Goal: Transaction & Acquisition: Book appointment/travel/reservation

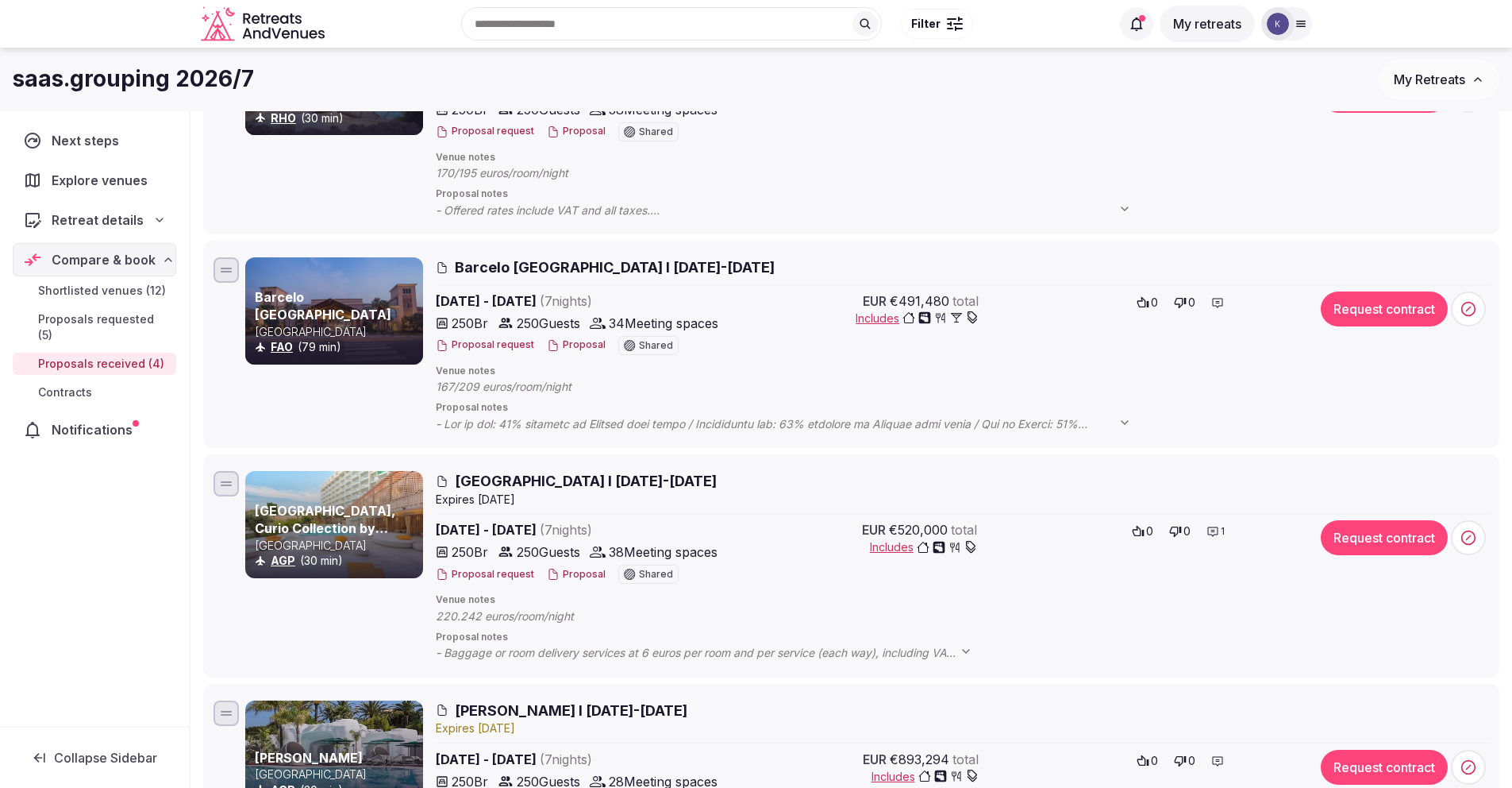
scroll to position [278, 0]
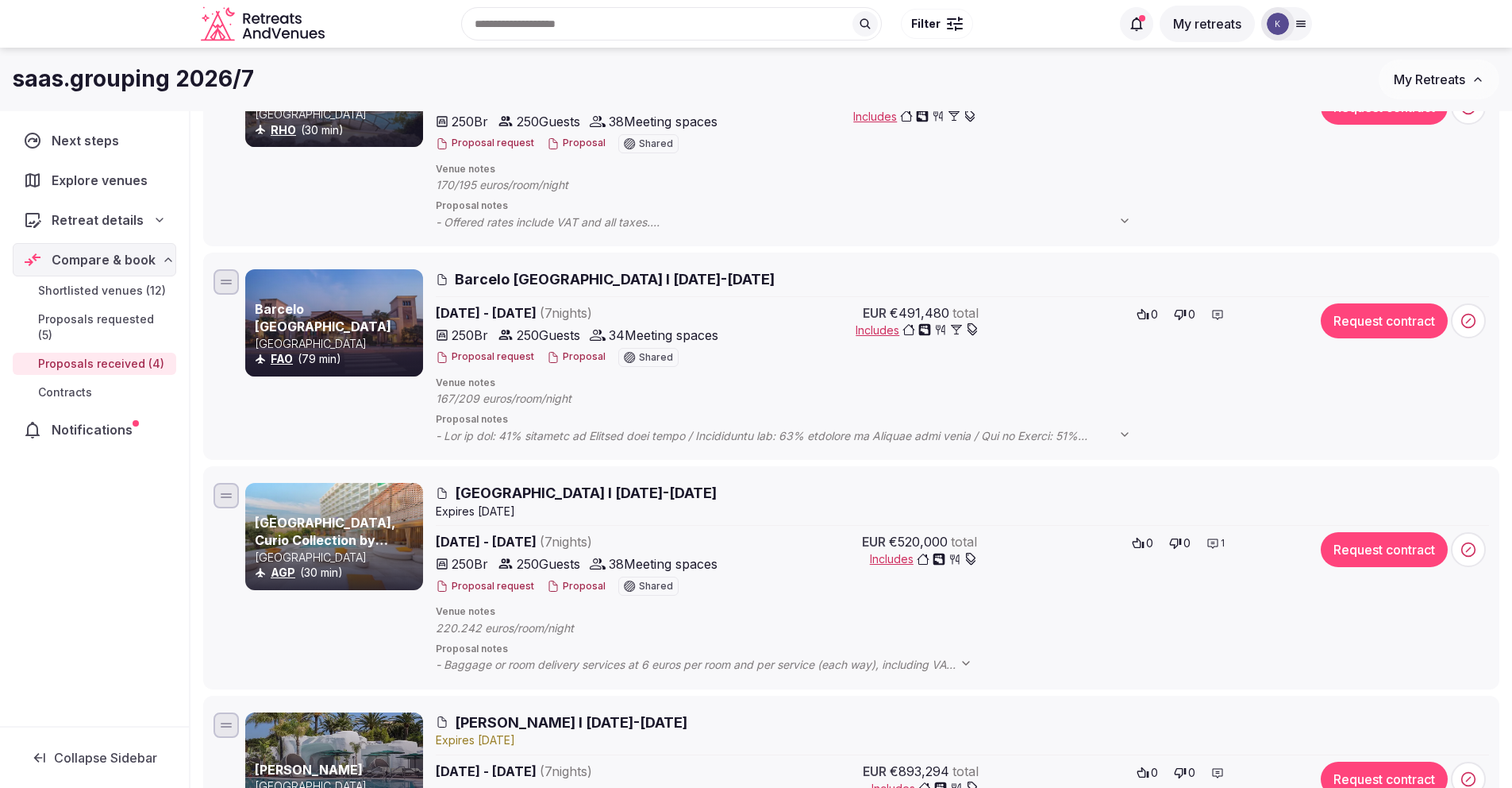
click at [125, 356] on span "Proposals received (4)" at bounding box center [101, 363] width 126 height 16
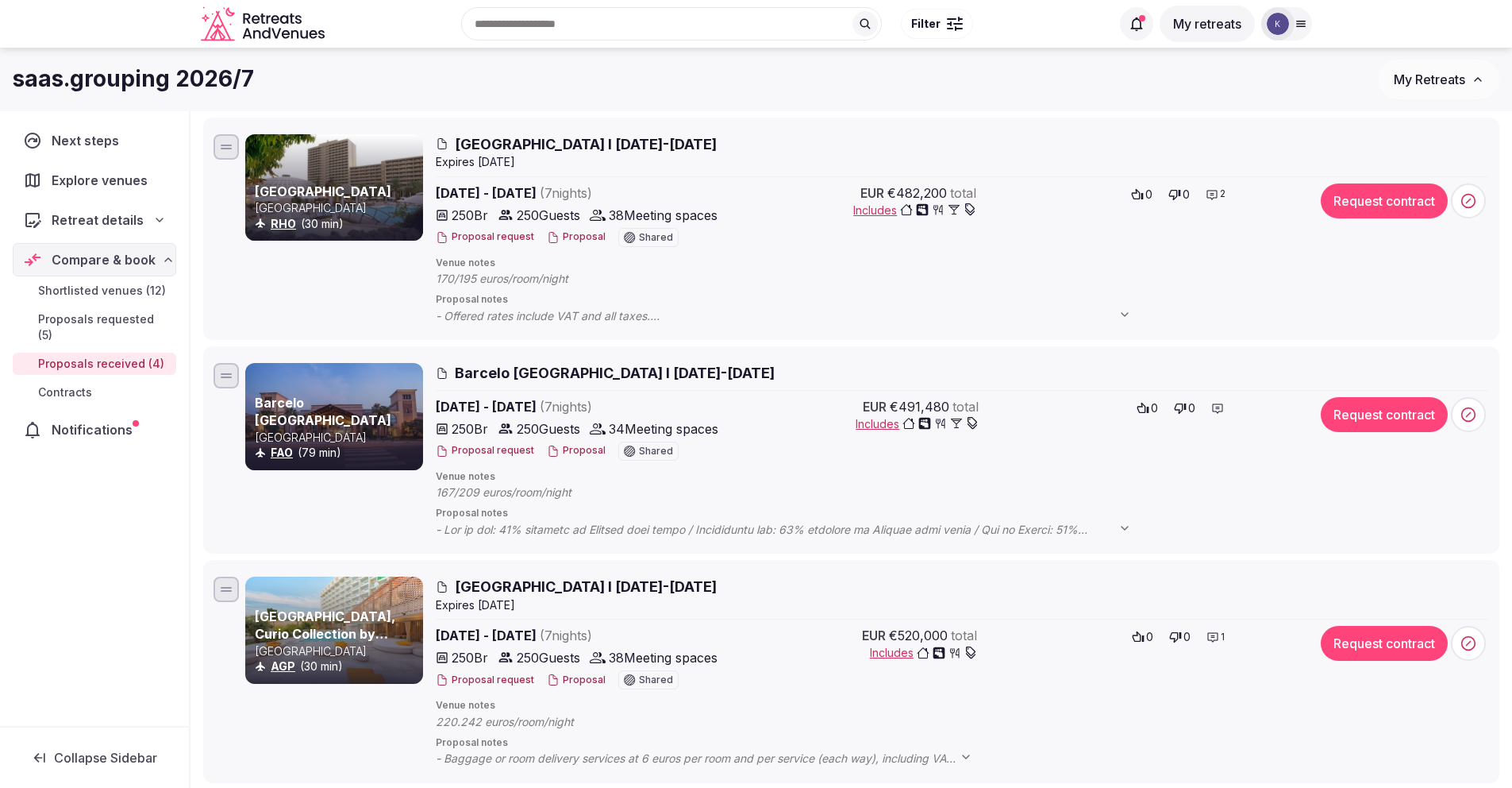
scroll to position [0, 0]
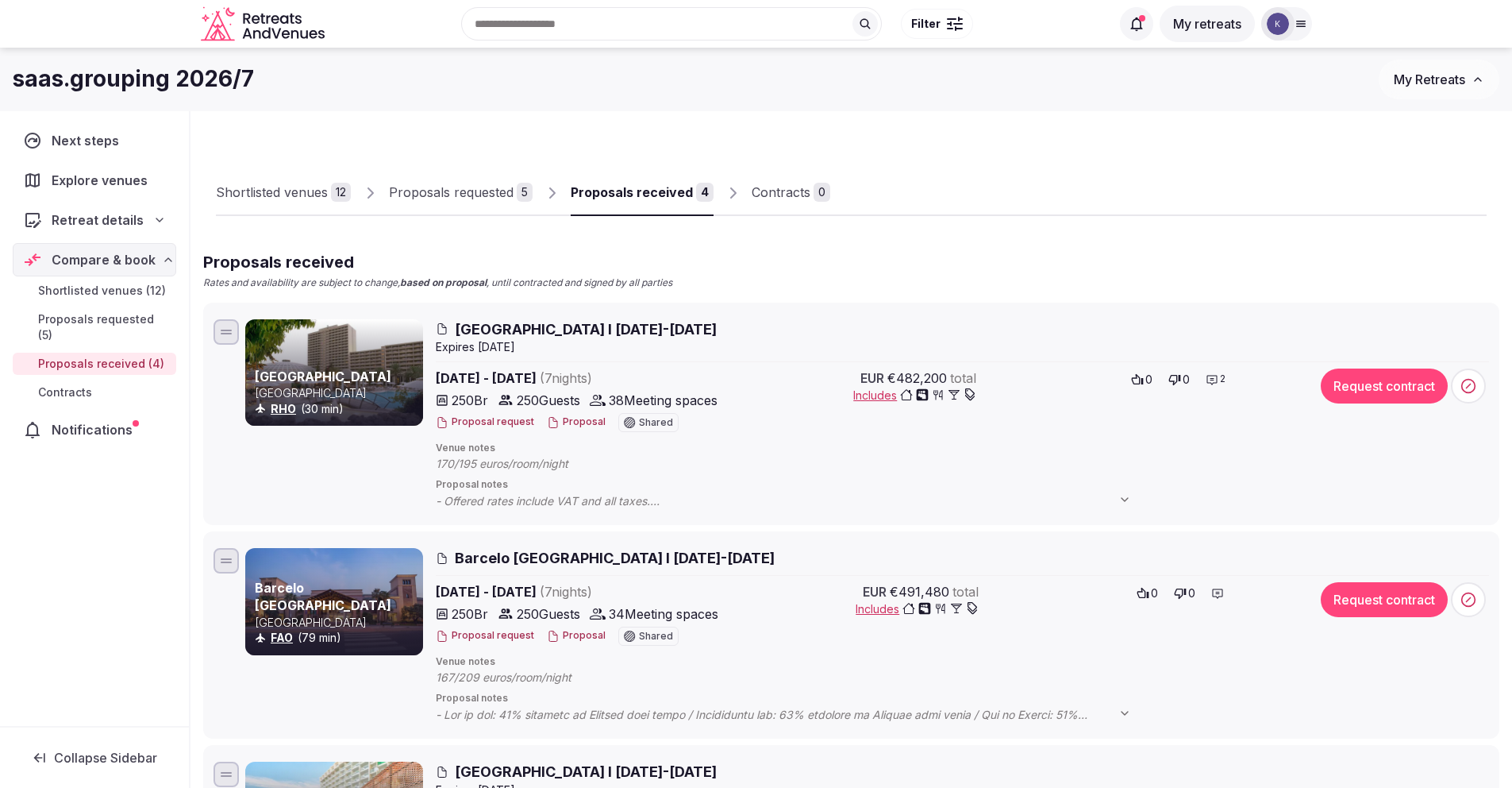
click at [472, 198] on div "Proposals requested" at bounding box center [451, 193] width 125 height 19
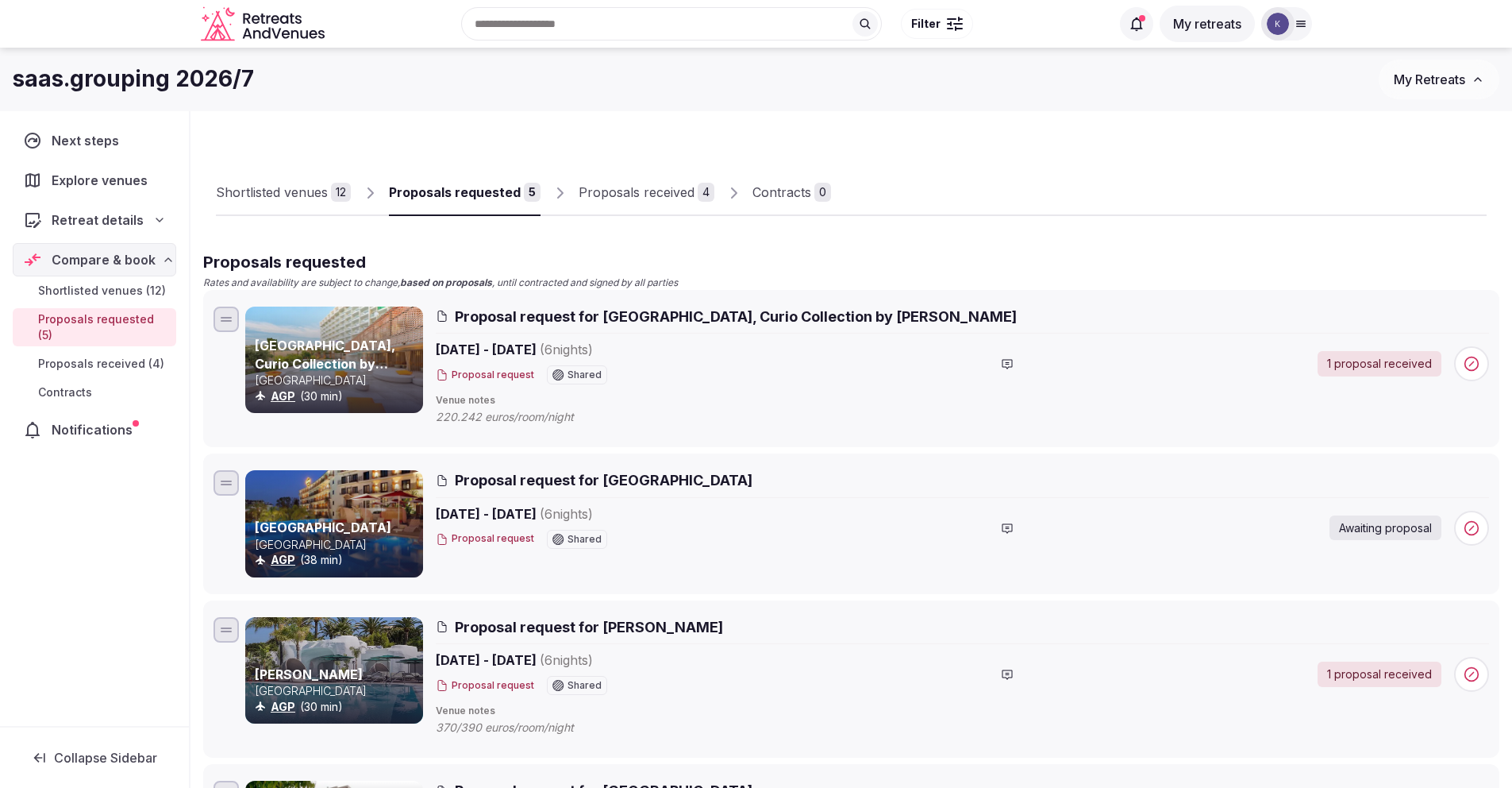
click at [641, 200] on div "Proposals received" at bounding box center [636, 193] width 116 height 19
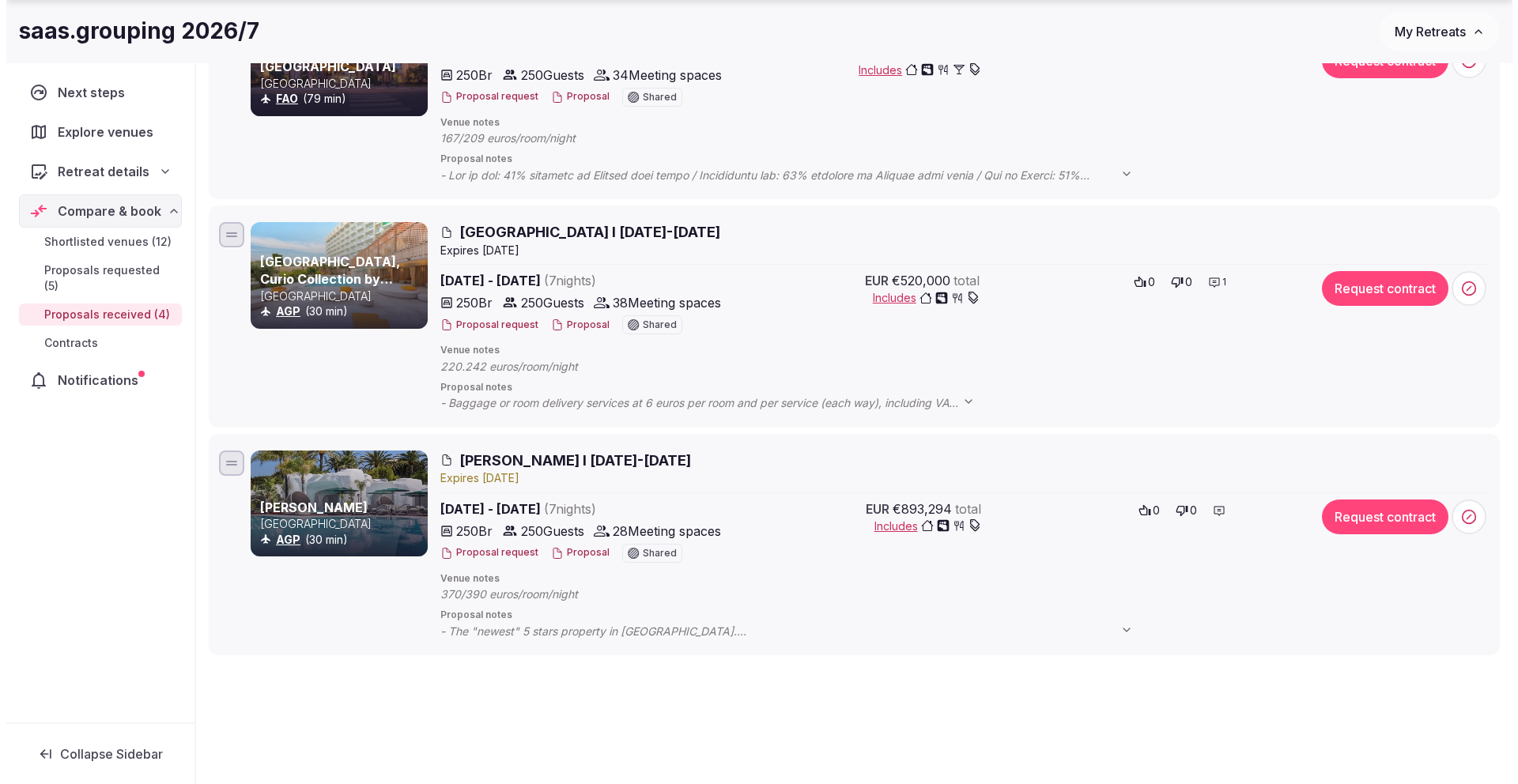
scroll to position [536, 0]
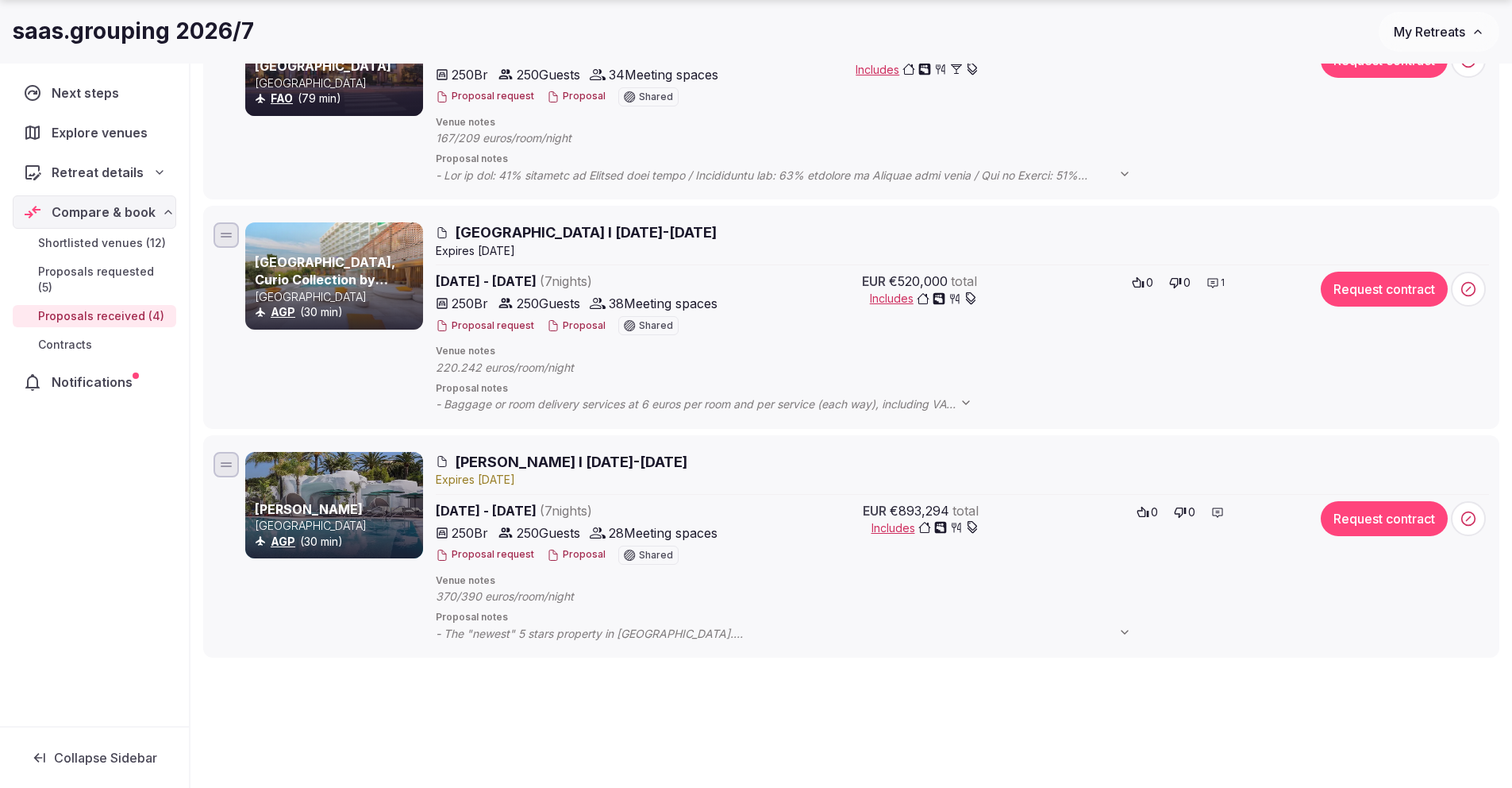
click at [577, 328] on button "Proposal" at bounding box center [576, 326] width 58 height 13
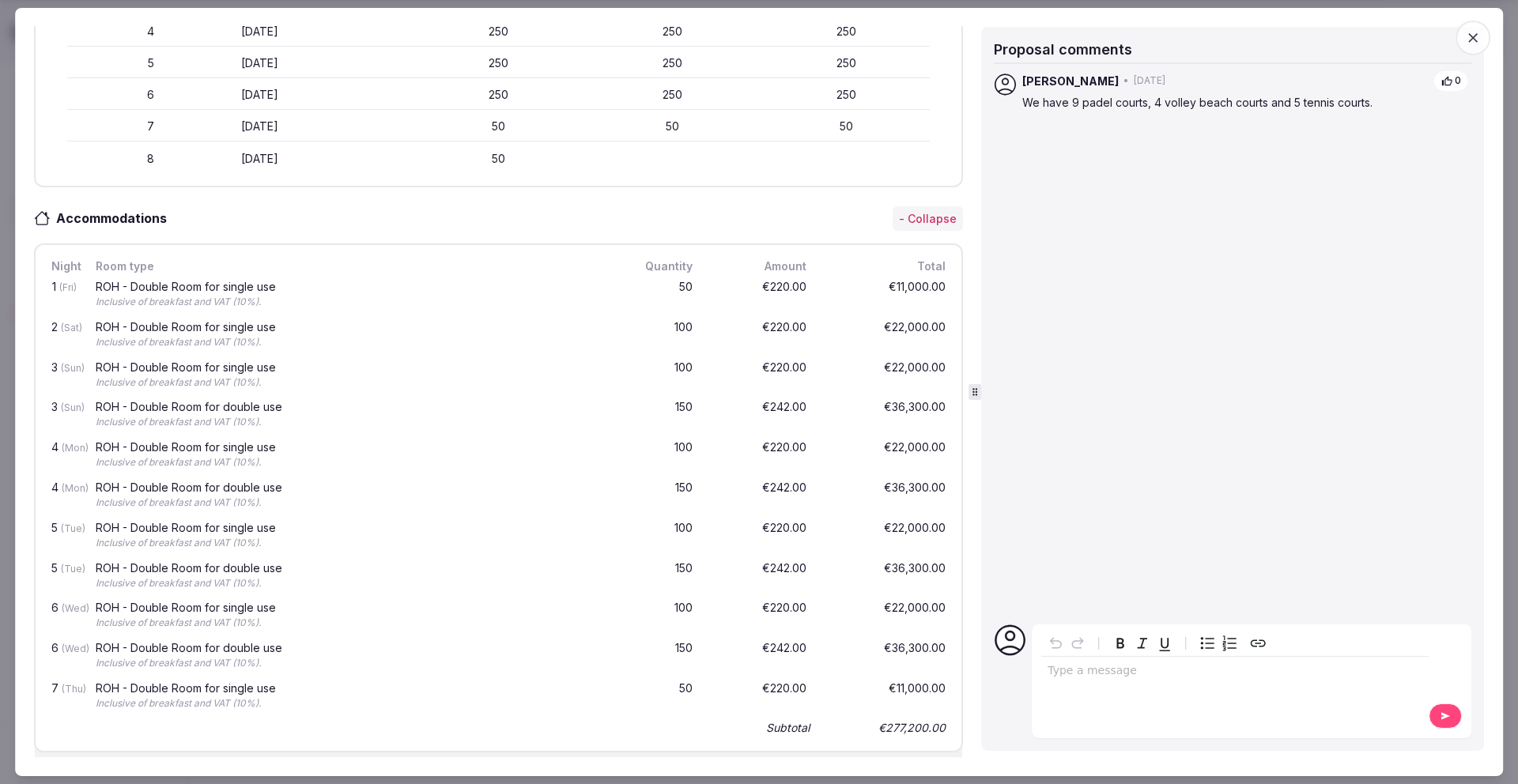
scroll to position [615, 0]
click at [976, 404] on div "Proposal details for [GEOGRAPHIC_DATA] I [DATE]-[DATE] Share [GEOGRAPHIC_DATA],…" at bounding box center [758, 392] width 1449 height 730
click at [976, 413] on div "Proposal details for [GEOGRAPHIC_DATA] I [DATE]-[DATE] Share [GEOGRAPHIC_DATA],…" at bounding box center [758, 392] width 1449 height 730
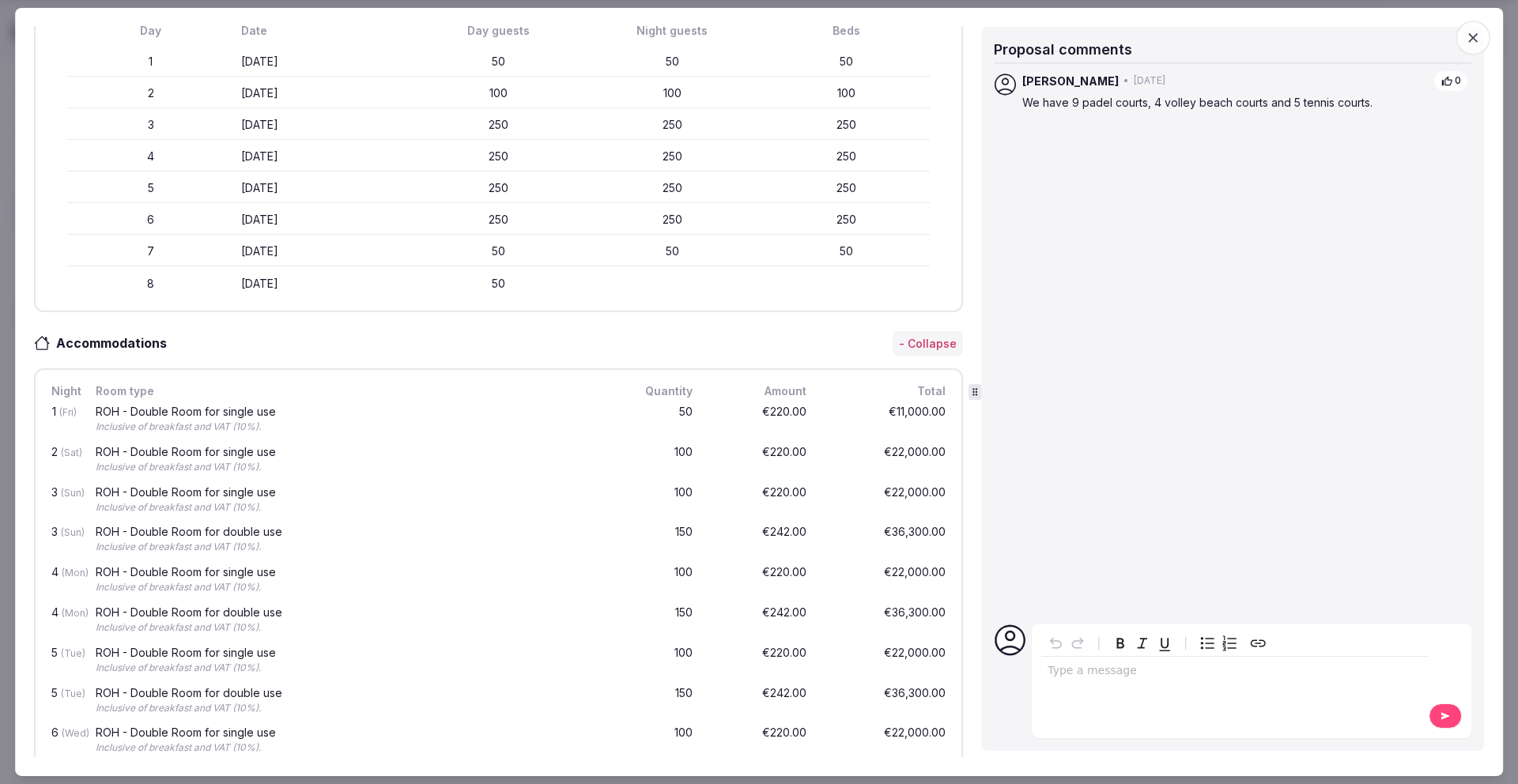
scroll to position [0, 0]
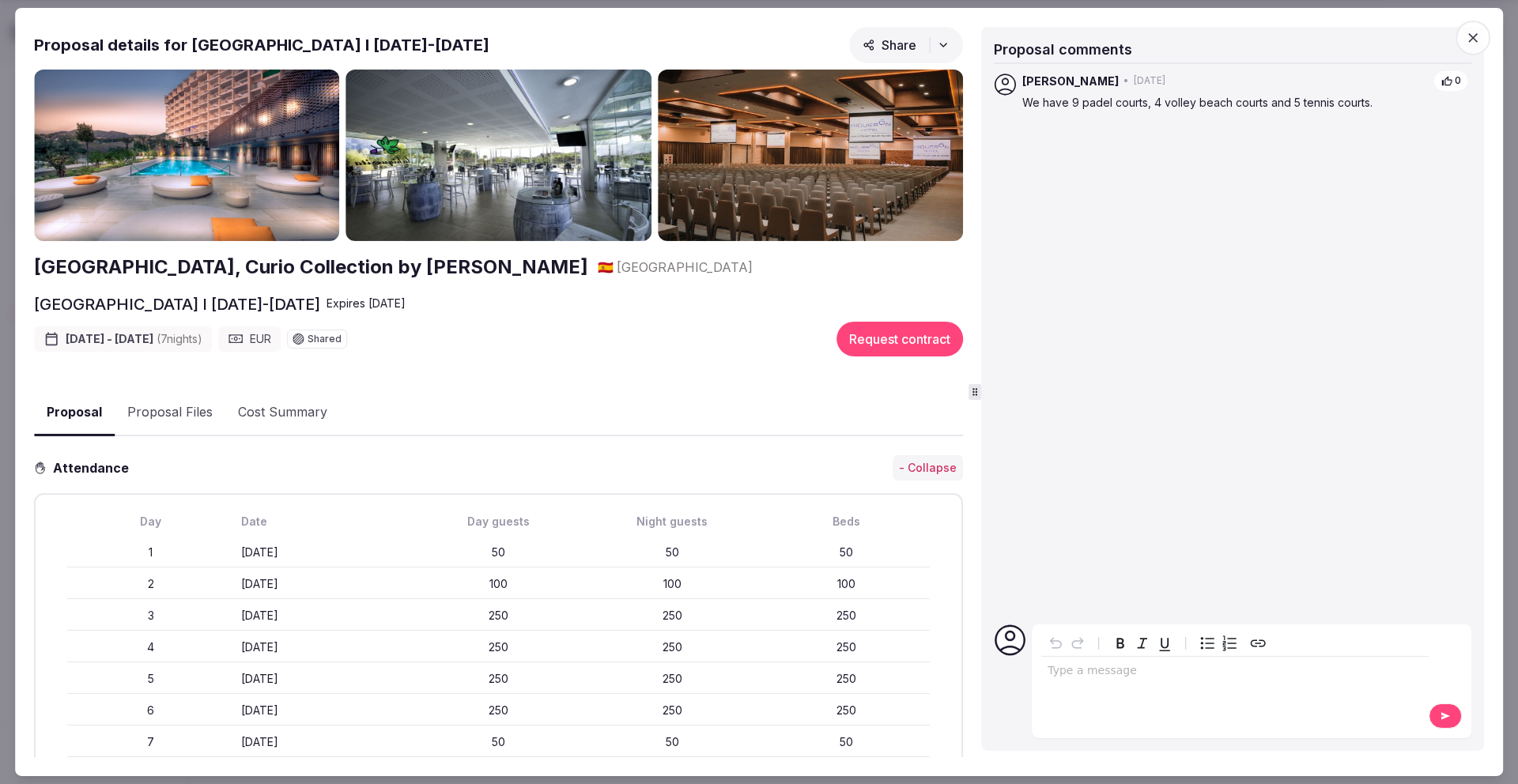
click at [177, 407] on button "Proposal Files" at bounding box center [170, 412] width 111 height 46
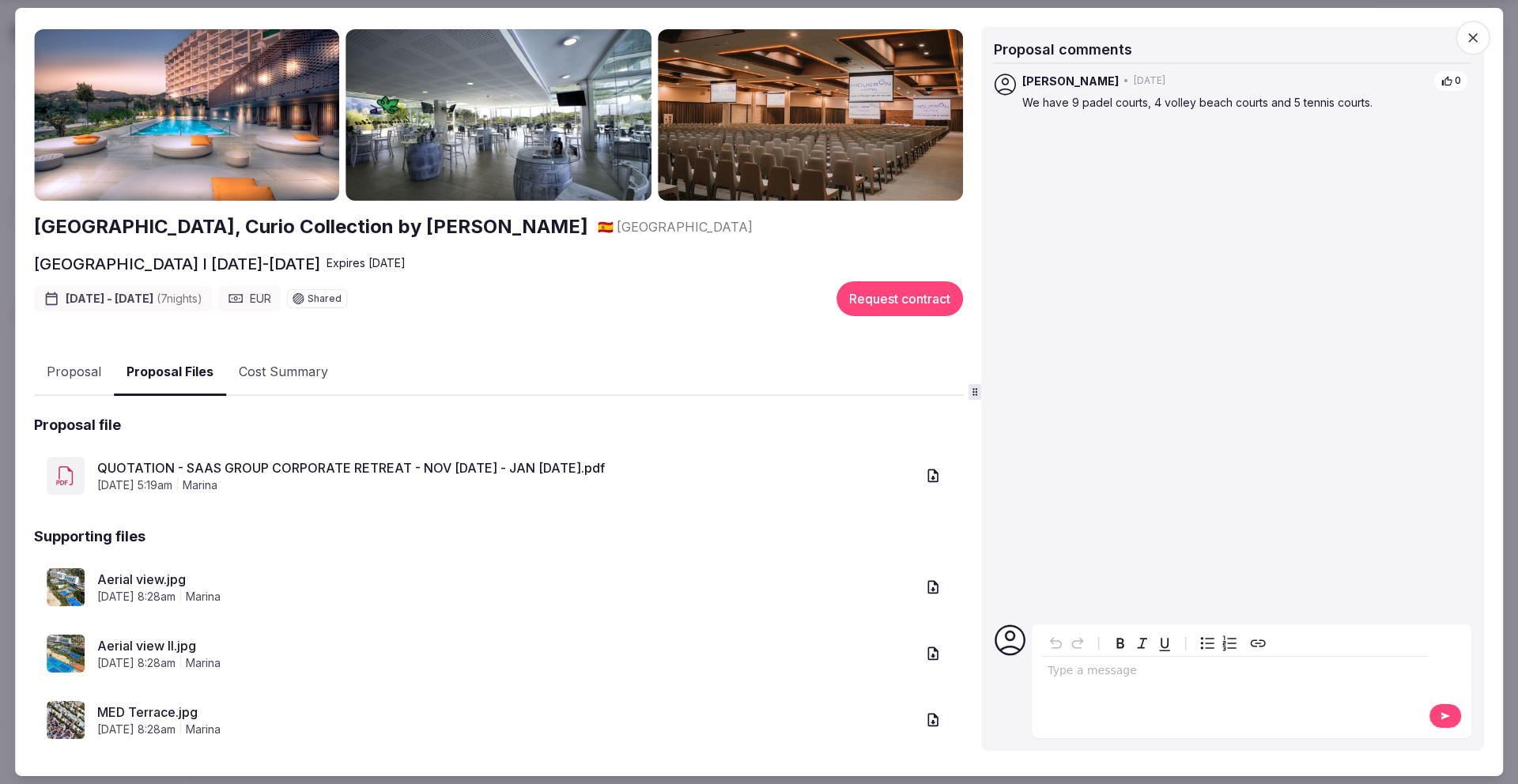
scroll to position [65, 0]
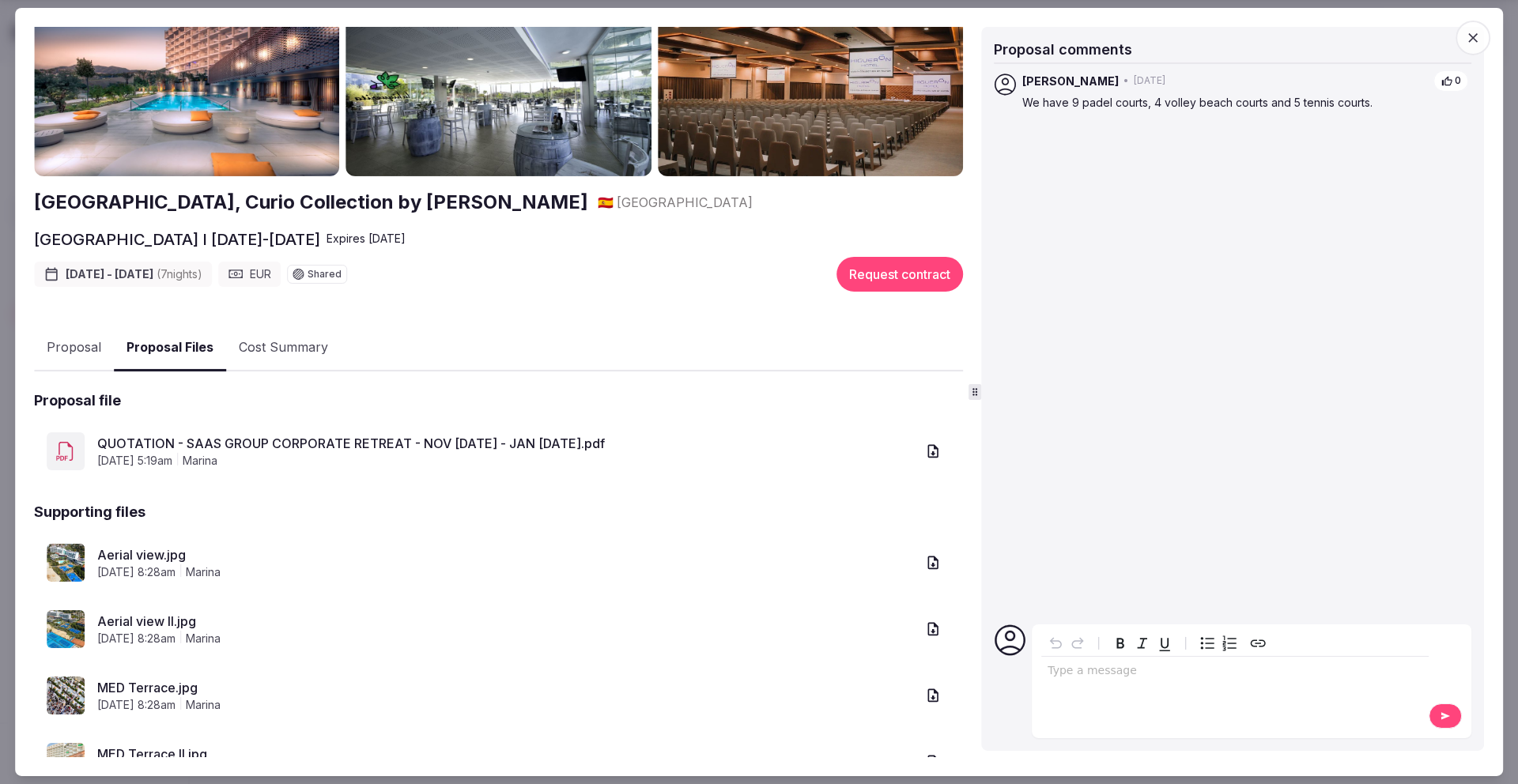
click at [148, 556] on link "Aerial view.jpg" at bounding box center [506, 555] width 818 height 19
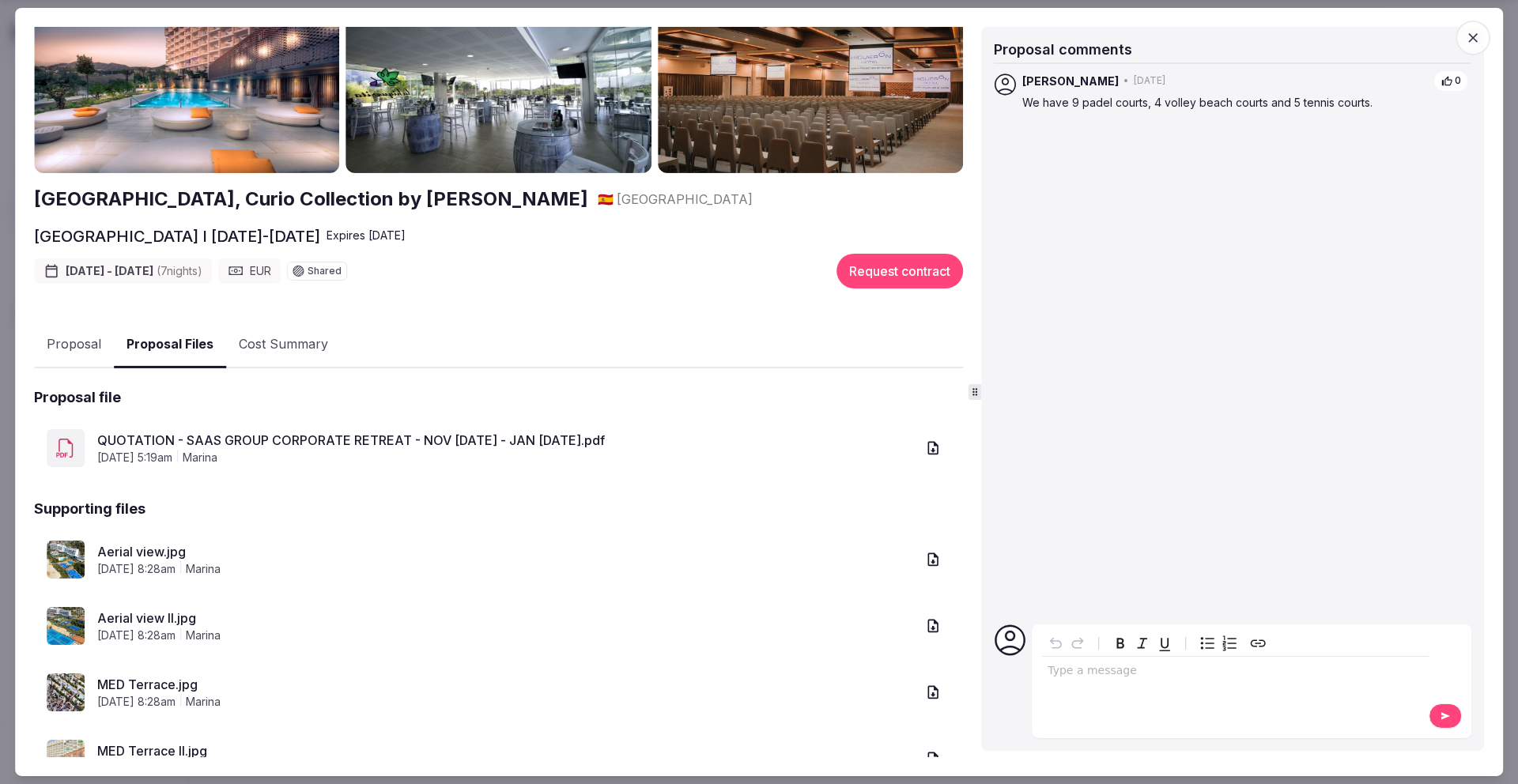
click at [139, 616] on link "Aerial view II.jpg" at bounding box center [506, 618] width 818 height 19
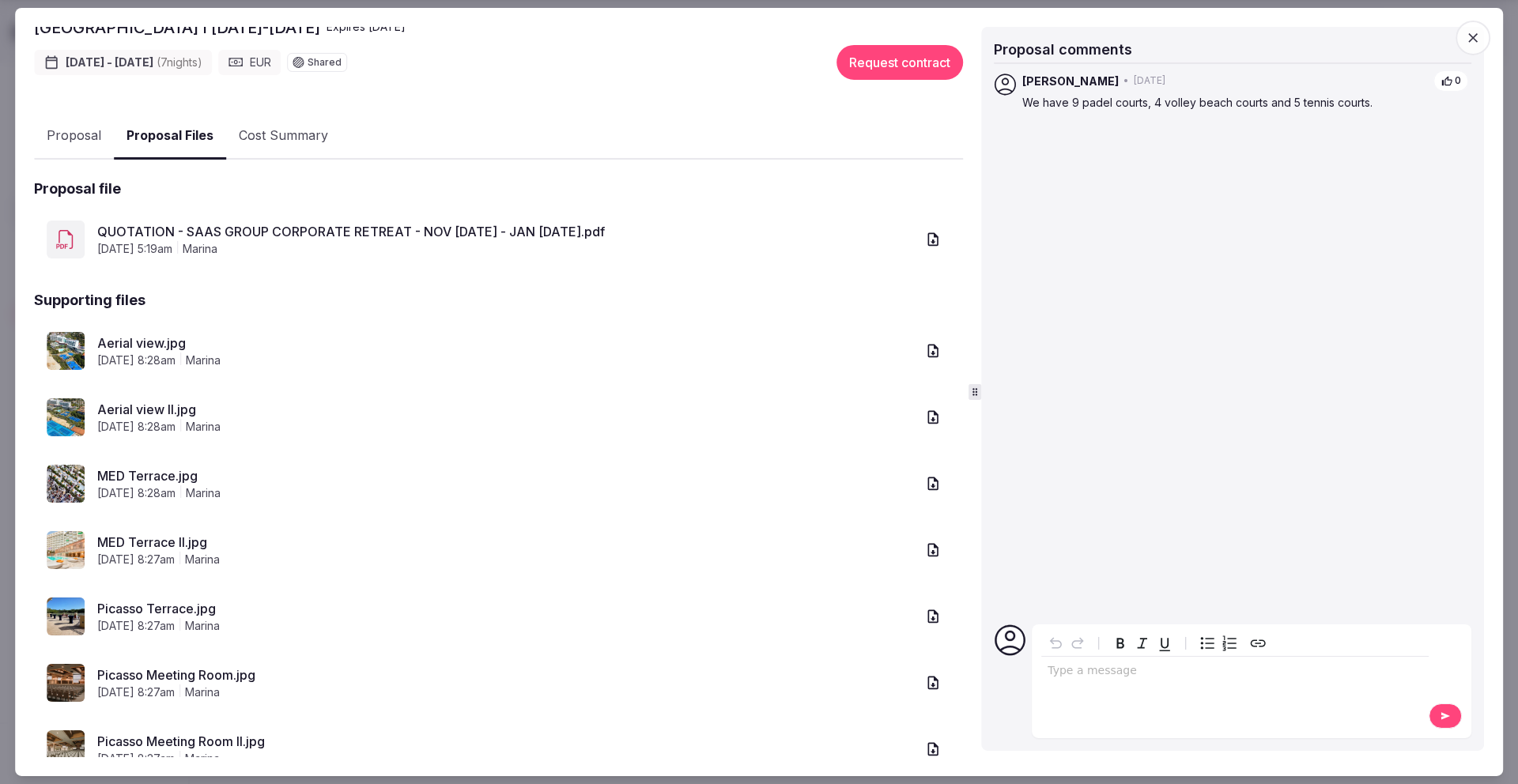
scroll to position [278, 0]
click at [165, 474] on link "MED Terrace.jpg" at bounding box center [506, 474] width 818 height 19
click at [157, 541] on link "MED Terrace II.jpg" at bounding box center [506, 540] width 818 height 19
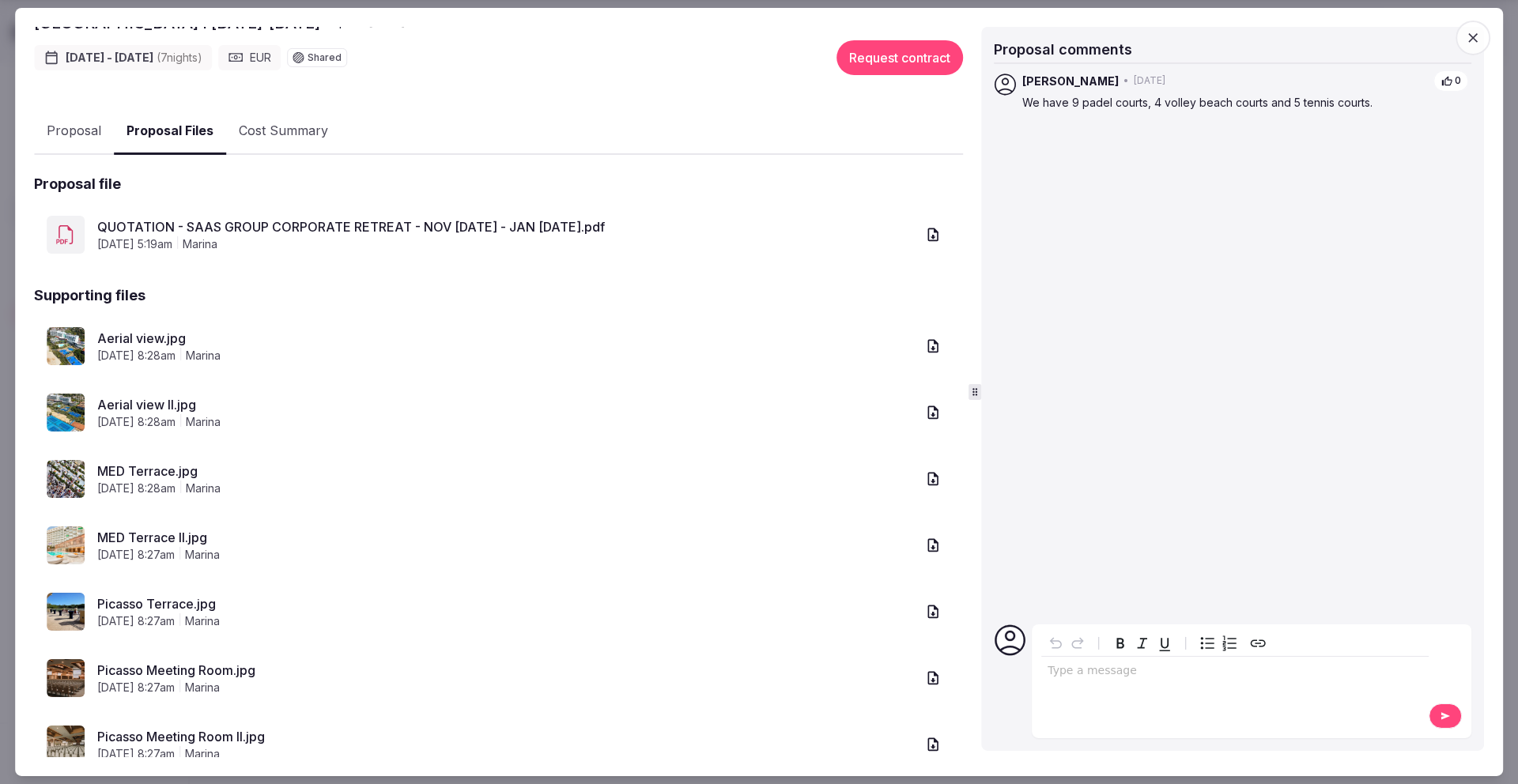
click at [184, 598] on link "Picasso Terrace.jpg" at bounding box center [506, 604] width 818 height 19
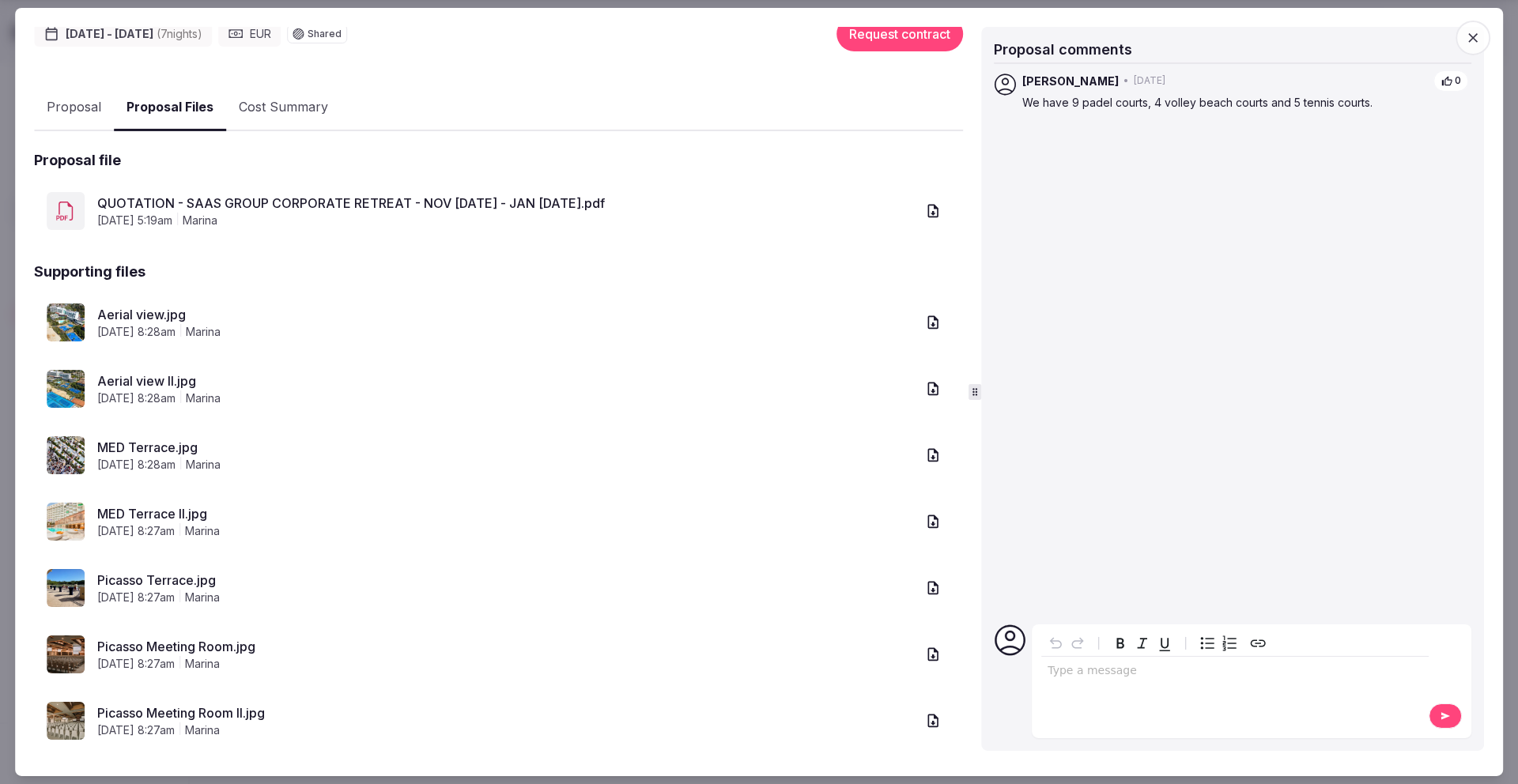
scroll to position [307, 0]
click at [173, 579] on link "Picasso Terrace.jpg" at bounding box center [506, 578] width 818 height 19
click at [217, 646] on link "Picasso Meeting Room.jpg" at bounding box center [506, 645] width 818 height 19
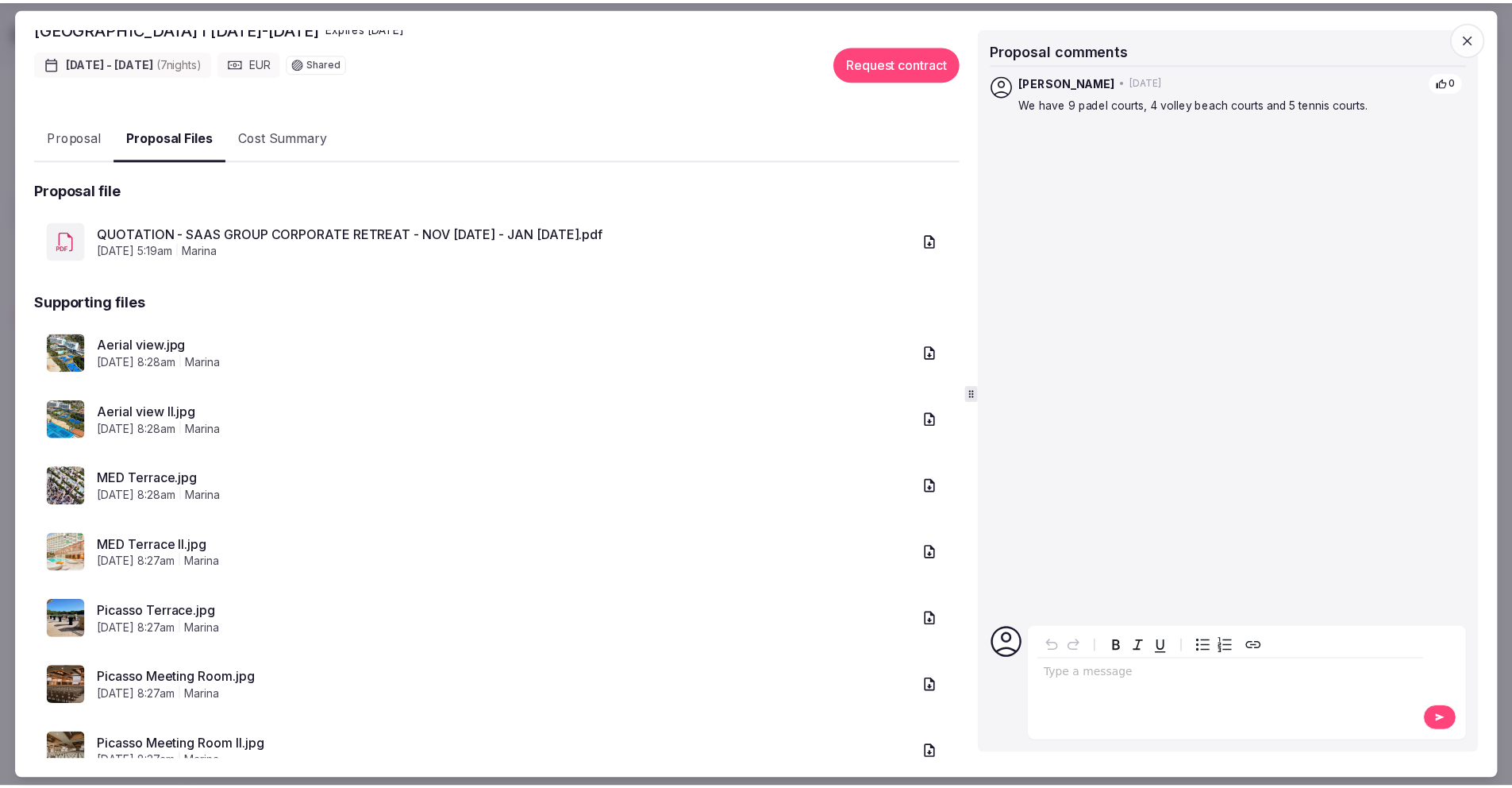
scroll to position [181, 0]
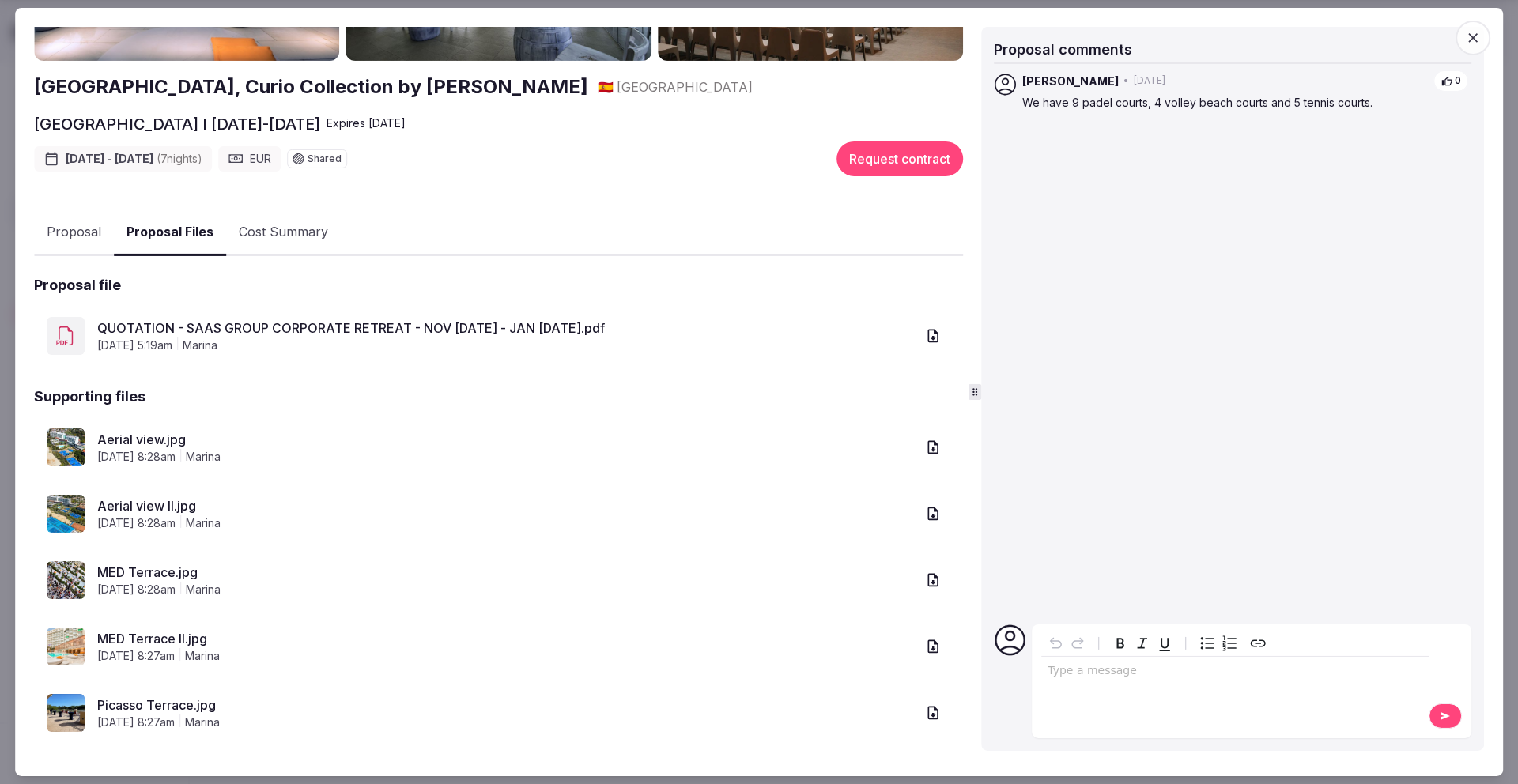
click at [1477, 38] on icon "button" at bounding box center [1472, 38] width 16 height 16
